Goal: Navigation & Orientation: Understand site structure

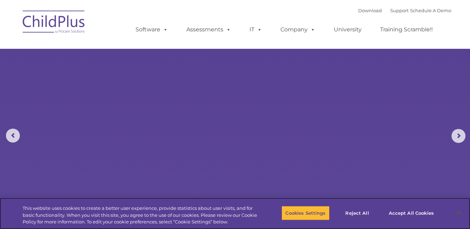
select select "MEDIUM"
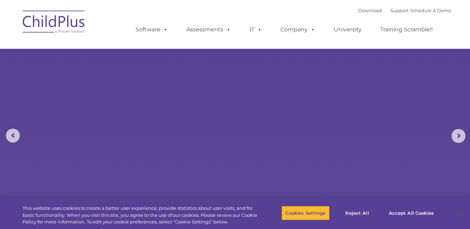
select select "MEDIUM"
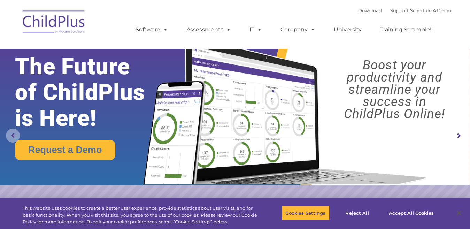
click at [14, 134] on rs-arrow at bounding box center [13, 135] width 14 height 14
click at [456, 136] on rs-arrow at bounding box center [458, 136] width 14 height 14
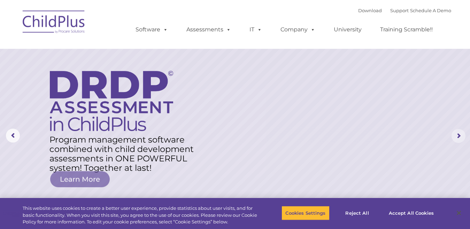
click at [458, 133] on rs-arrow at bounding box center [458, 136] width 14 height 14
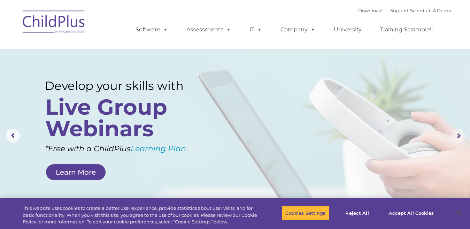
click at [456, 135] on rs-arrow at bounding box center [458, 136] width 14 height 14
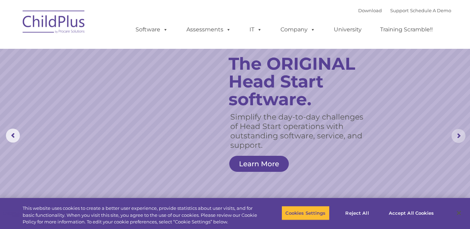
click at [456, 135] on rs-arrow at bounding box center [458, 136] width 14 height 14
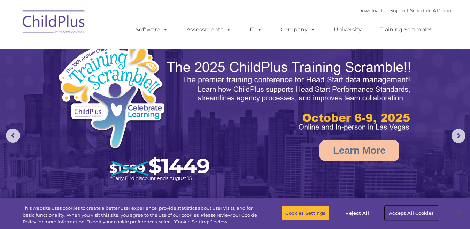
click at [403, 211] on button "Accept All Cookies" at bounding box center [411, 212] width 53 height 15
